Goal: Information Seeking & Learning: Learn about a topic

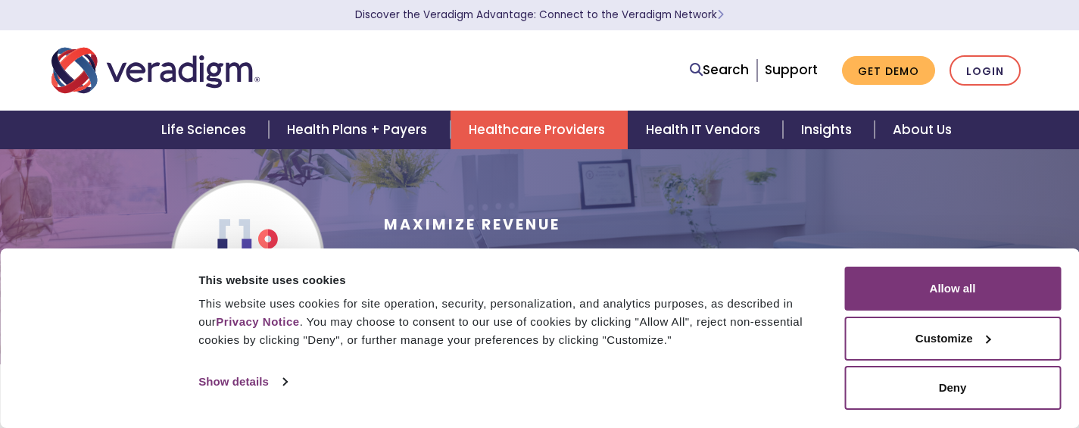
scroll to position [92, 0]
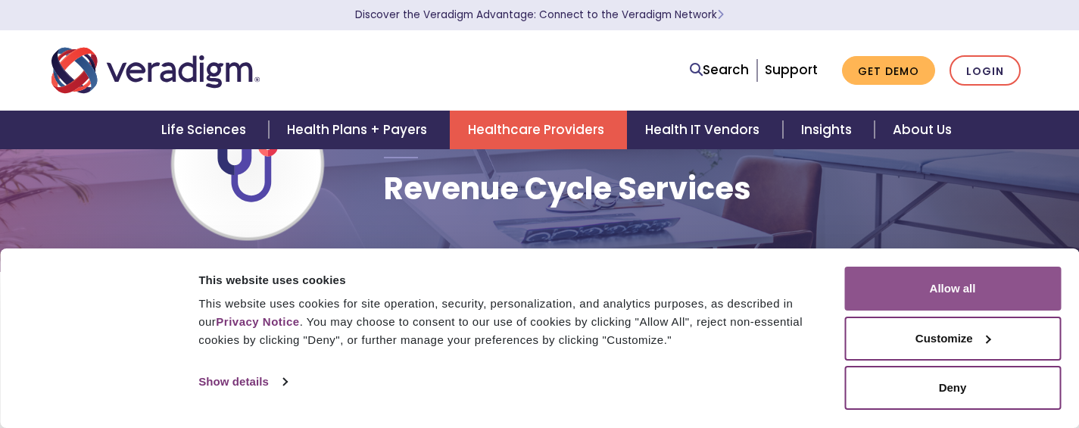
click at [968, 292] on button "Allow all" at bounding box center [952, 289] width 217 height 44
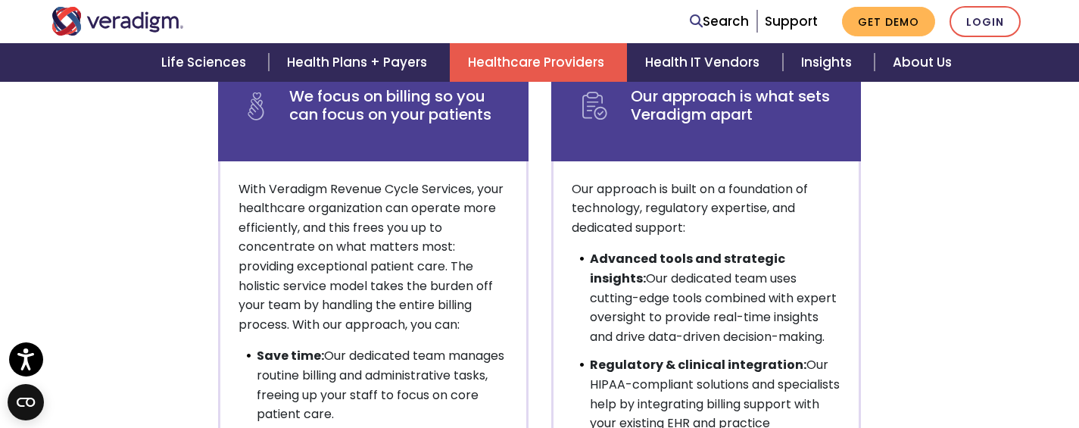
scroll to position [956, 0]
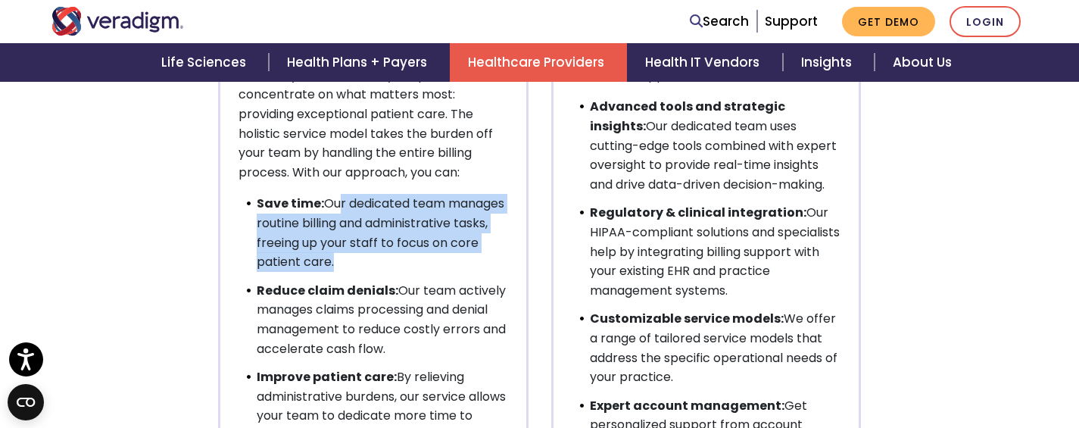
drag, startPoint x: 331, startPoint y: 198, endPoint x: 403, endPoint y: 274, distance: 105.0
click at [403, 274] on ul "Save time: Our dedicated team manages routine billing and administrative tasks,…" at bounding box center [374, 329] width 270 height 270
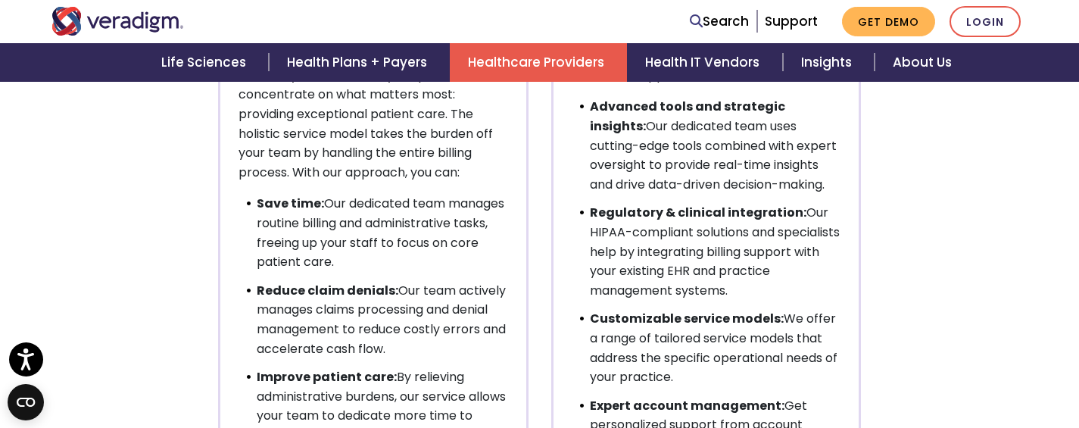
drag, startPoint x: 434, startPoint y: 270, endPoint x: 348, endPoint y: 186, distance: 120.0
click at [348, 186] on div "With Veradigm Revenue Cycle Services, your healthcare organization can operate …" at bounding box center [373, 277] width 311 height 536
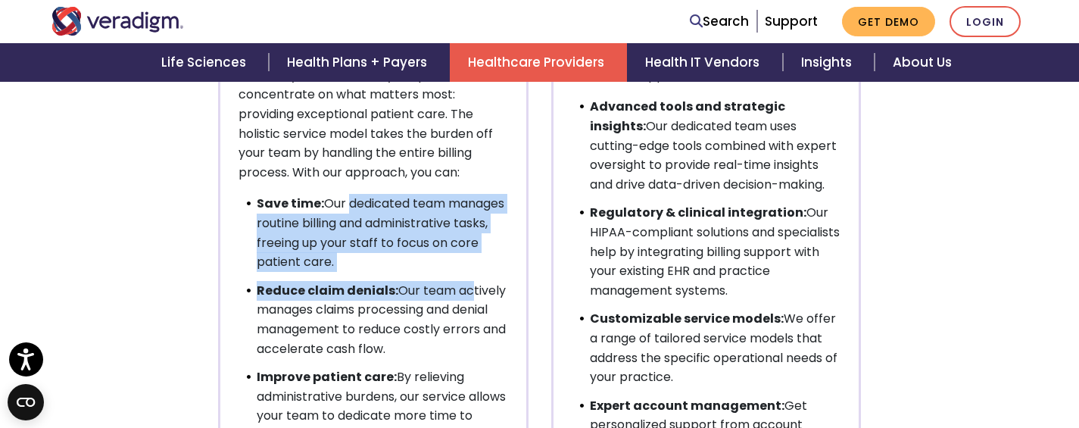
drag, startPoint x: 346, startPoint y: 200, endPoint x: 464, endPoint y: 286, distance: 145.3
click at [464, 286] on ul "Save time: Our dedicated team manages routine billing and administrative tasks,…" at bounding box center [374, 329] width 270 height 270
click at [464, 286] on li "Reduce claim denials: Our team actively manages claims processing and denial ma…" at bounding box center [382, 319] width 251 height 77
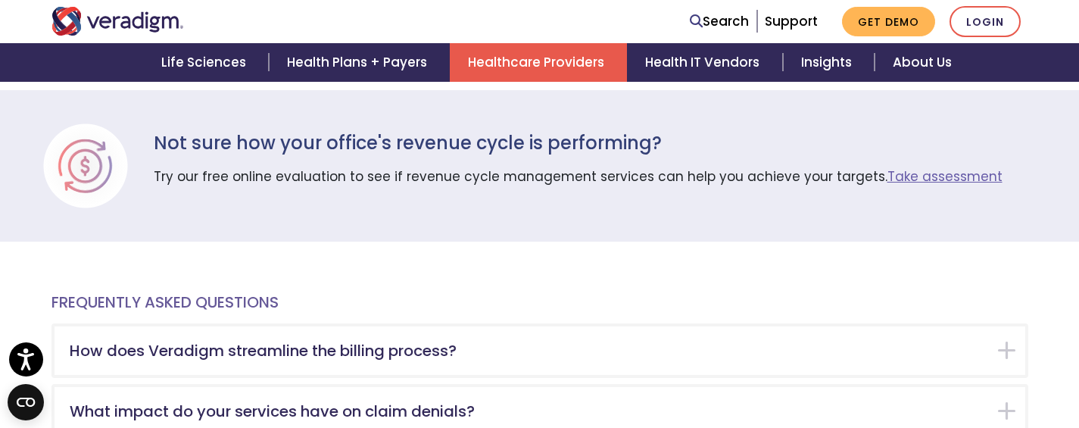
scroll to position [2764, 0]
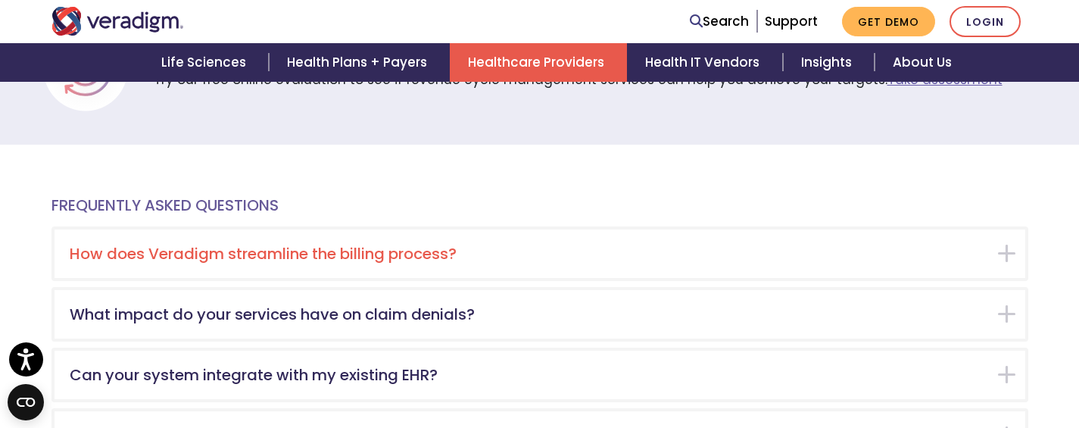
click at [491, 236] on div "How does Veradigm streamline the billing process?" at bounding box center [540, 253] width 971 height 48
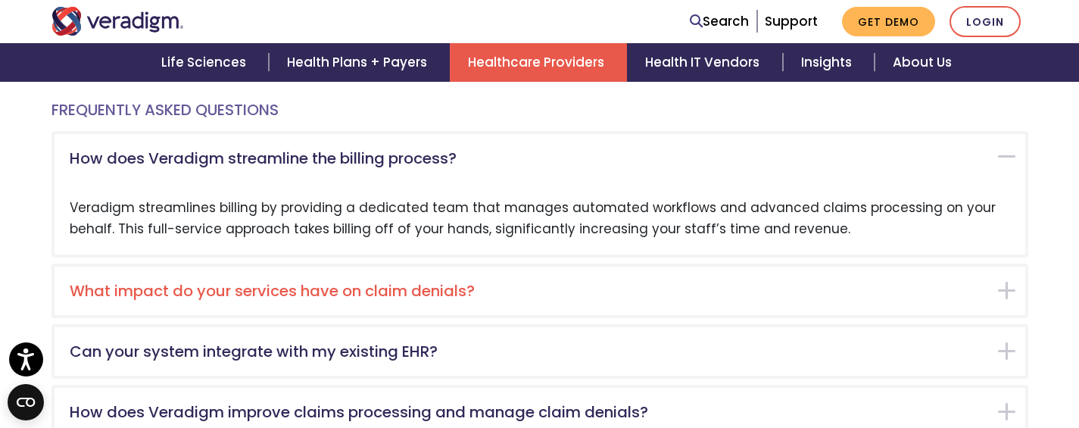
scroll to position [2857, 0]
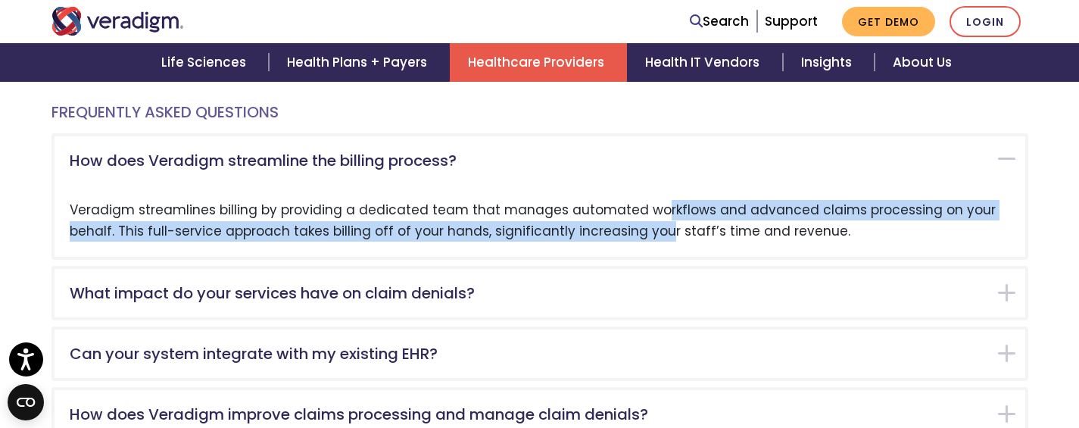
drag, startPoint x: 403, startPoint y: 220, endPoint x: 451, endPoint y: 224, distance: 48.6
click at [451, 224] on div "Veradigm streamlines billing by providing a dedicated team that manages automat…" at bounding box center [540, 220] width 971 height 71
